Goal: Navigation & Orientation: Find specific page/section

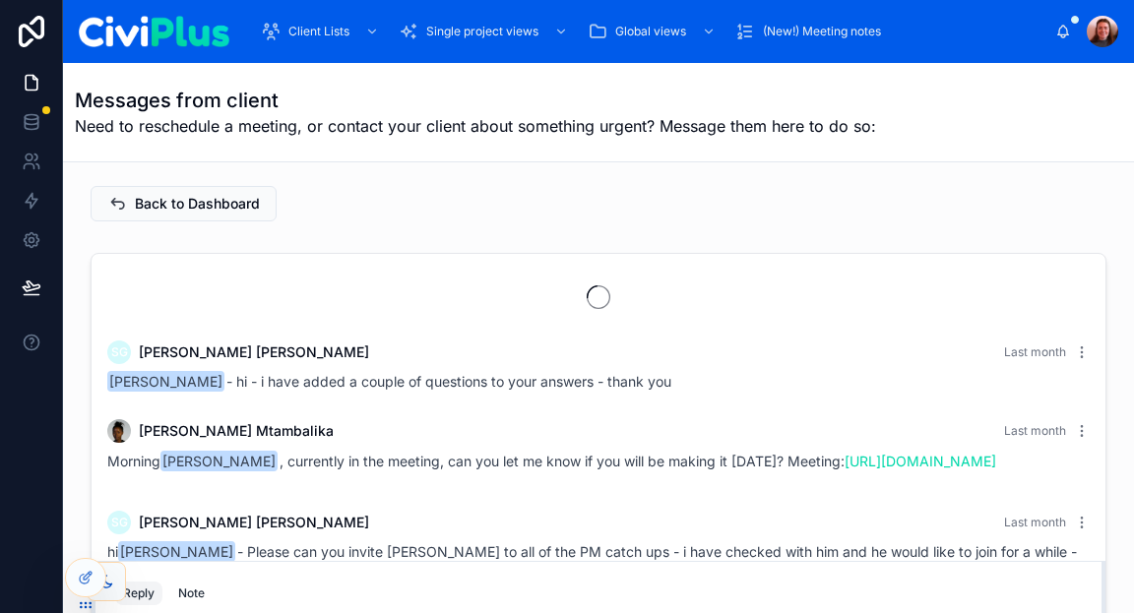
scroll to position [2163, 0]
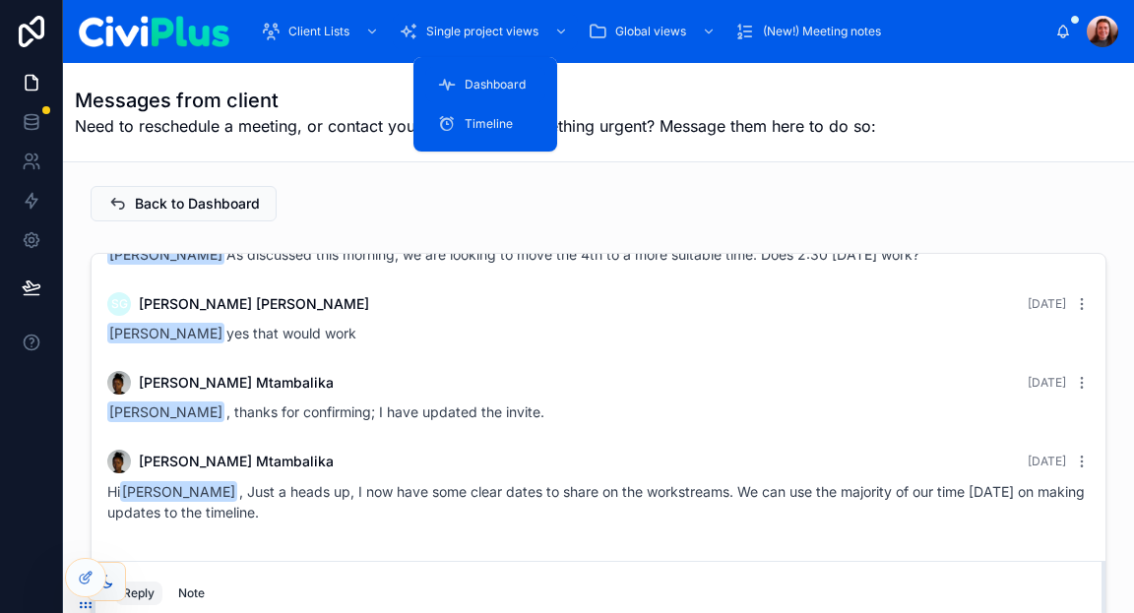
click at [525, 39] on div "Single project views" at bounding box center [485, 31] width 173 height 31
click at [513, 75] on div "Dashboard" at bounding box center [485, 84] width 96 height 31
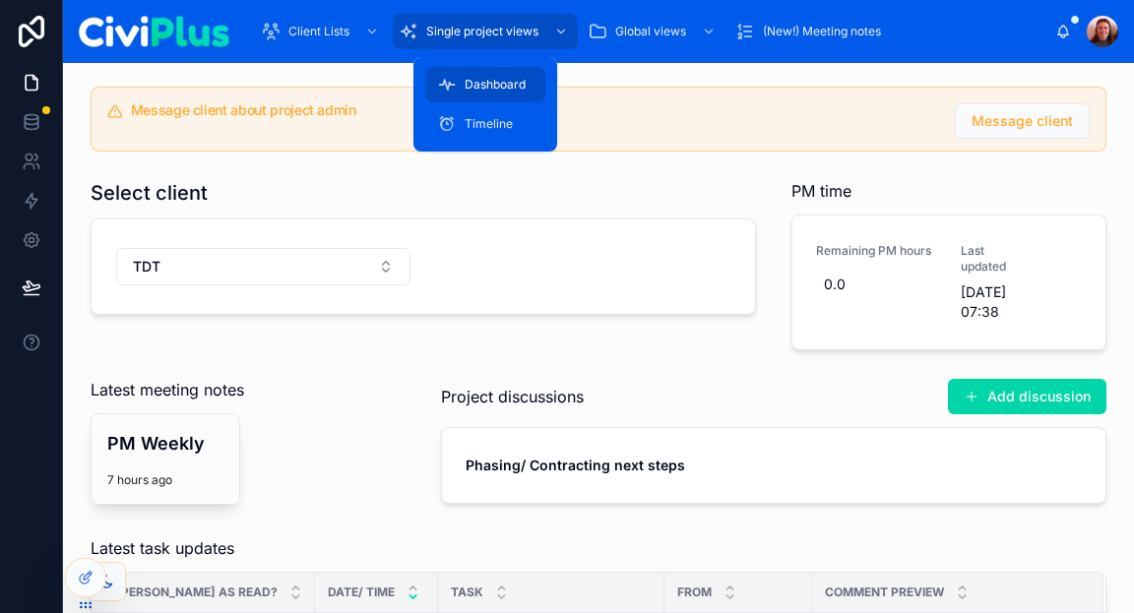
click at [513, 75] on div "Dashboard" at bounding box center [485, 84] width 96 height 31
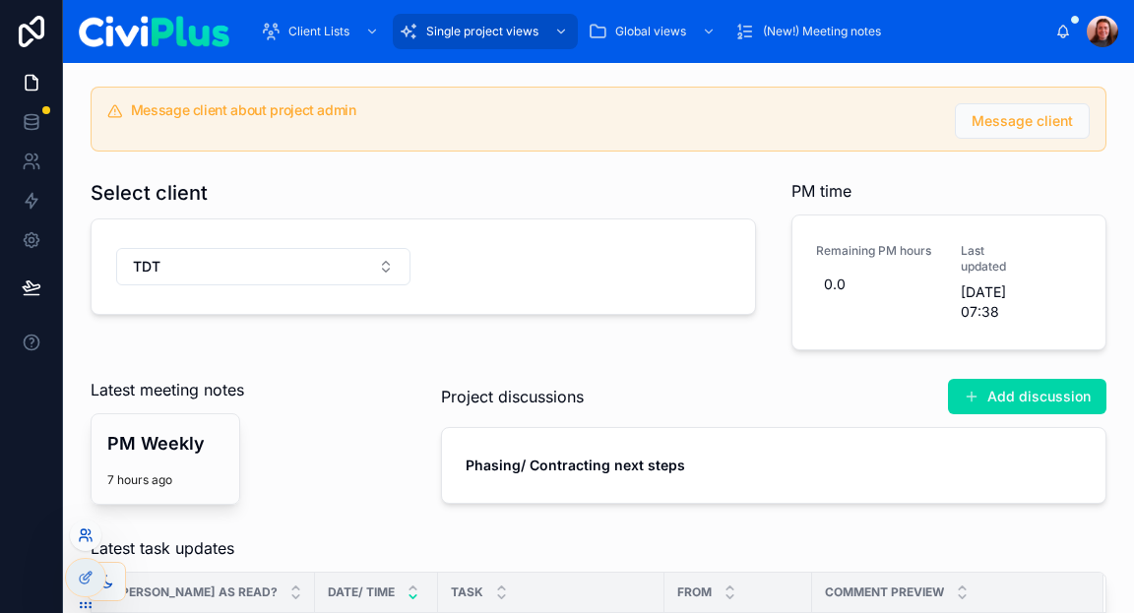
click at [85, 534] on icon at bounding box center [86, 535] width 16 height 16
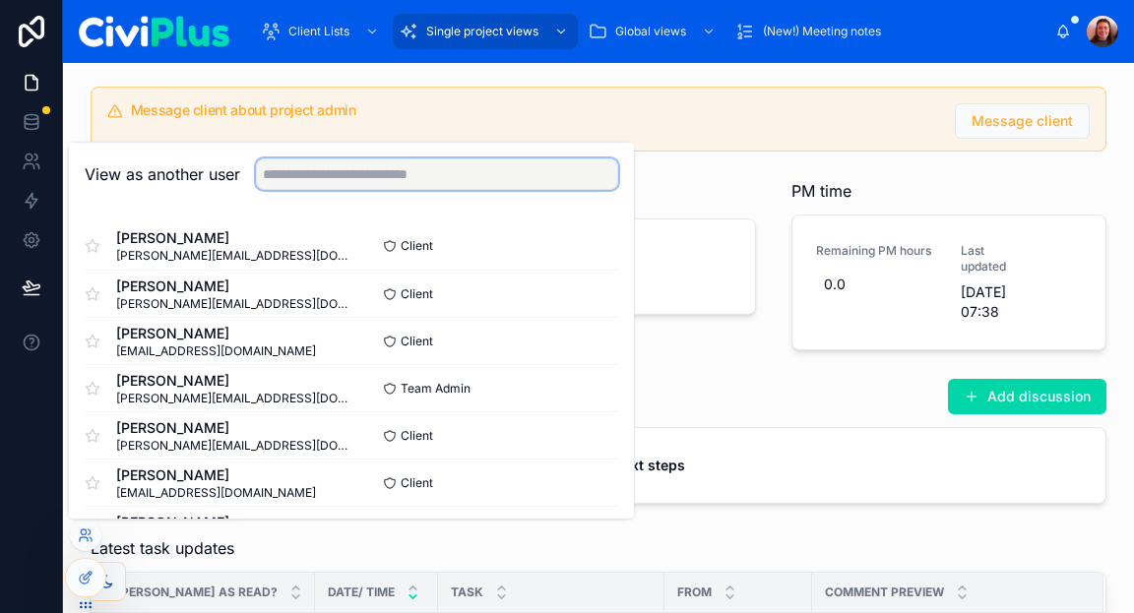
click at [301, 180] on input "text" at bounding box center [437, 173] width 362 height 31
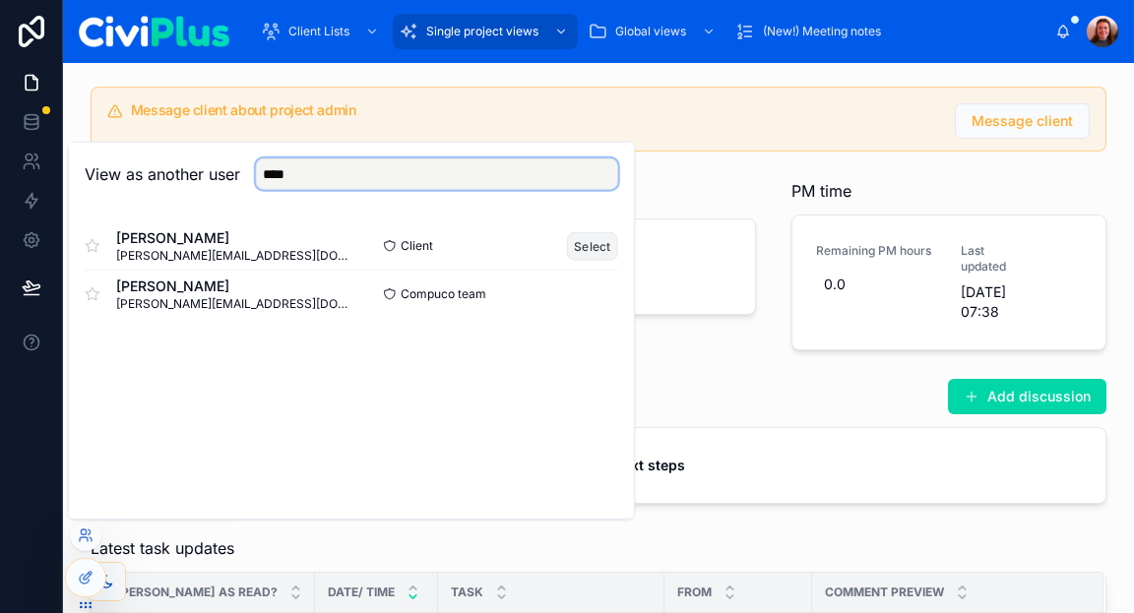
type input "****"
click at [582, 245] on button "Select" at bounding box center [592, 245] width 51 height 29
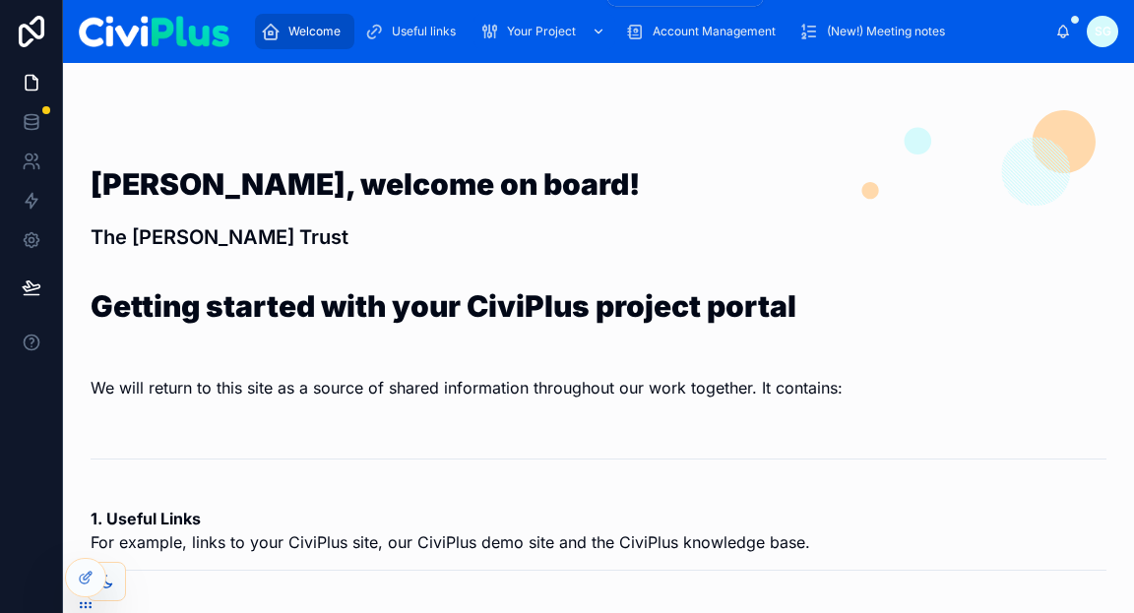
click at [538, 34] on span "Your Project" at bounding box center [541, 32] width 69 height 16
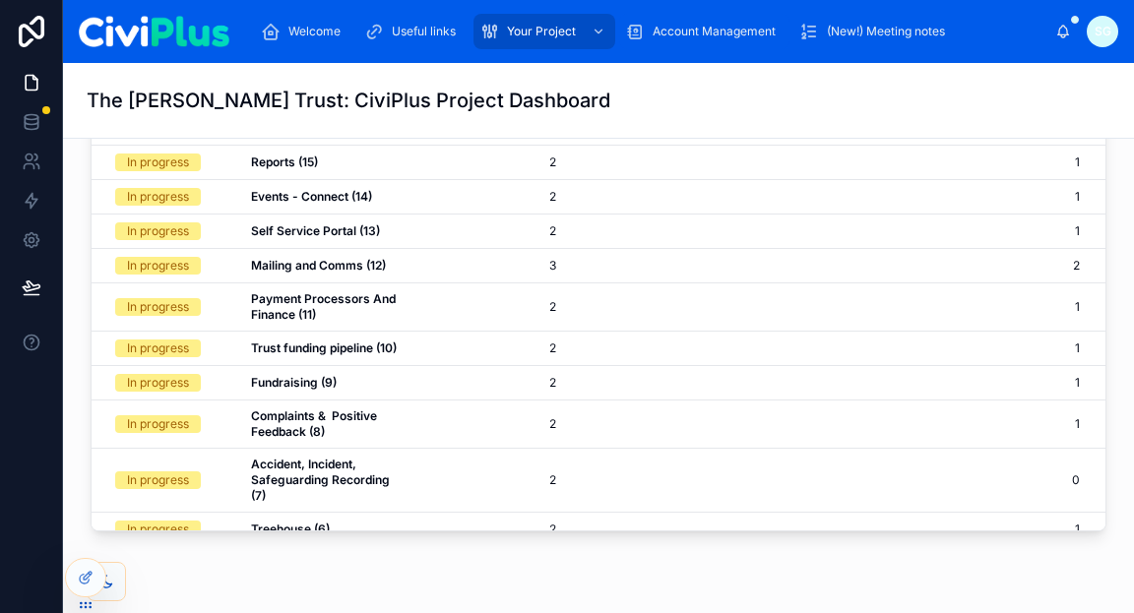
click at [721, 32] on span "Account Management" at bounding box center [713, 32] width 123 height 16
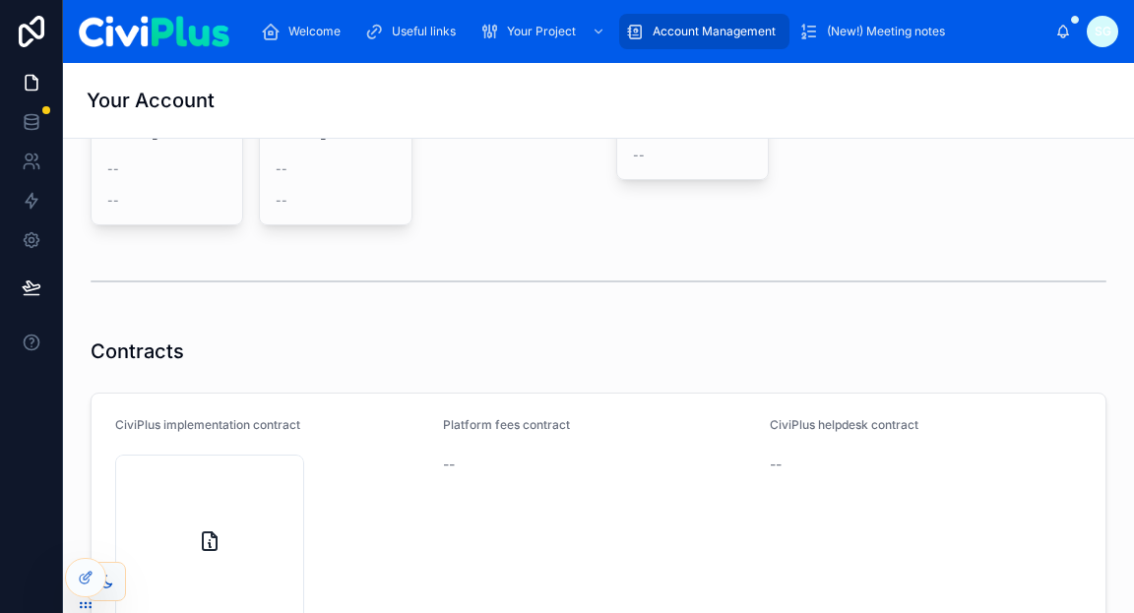
scroll to position [984, 0]
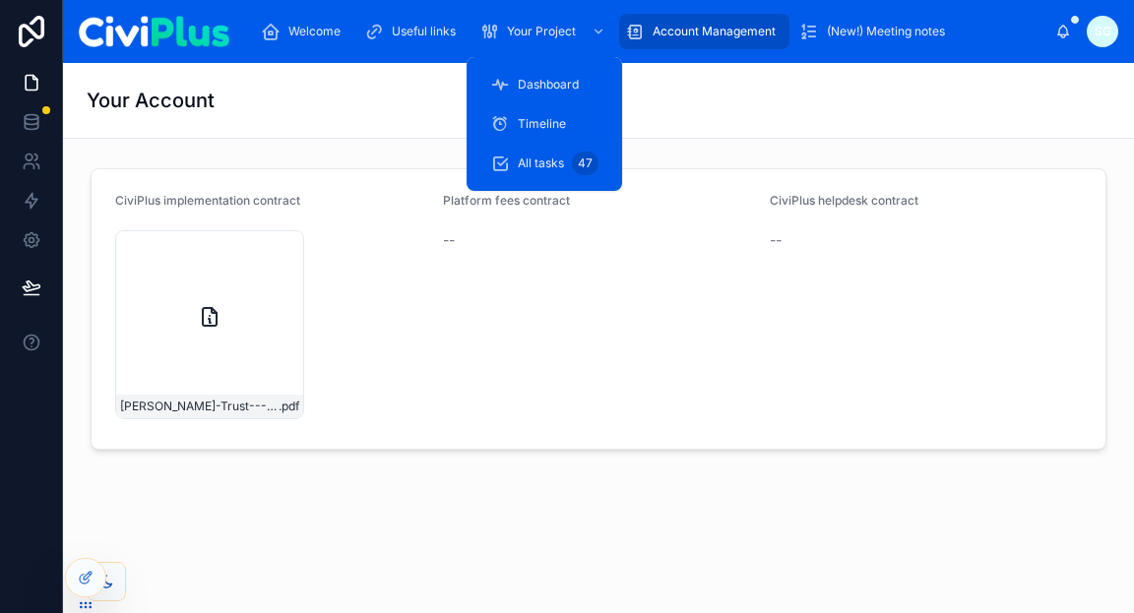
click at [545, 84] on span "Dashboard" at bounding box center [548, 85] width 61 height 16
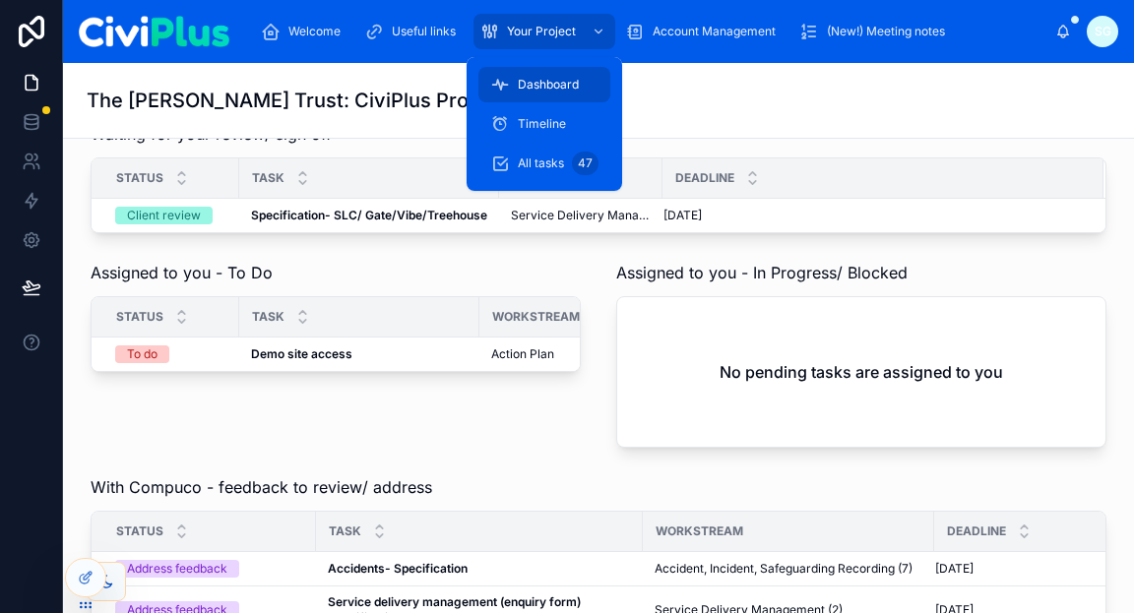
click at [593, 214] on div "Latest task updates [PERSON_NAME] as read? Task Most recent comment From Commen…" at bounding box center [598, 130] width 1039 height 1247
